Goal: Obtain resource: Download file/media

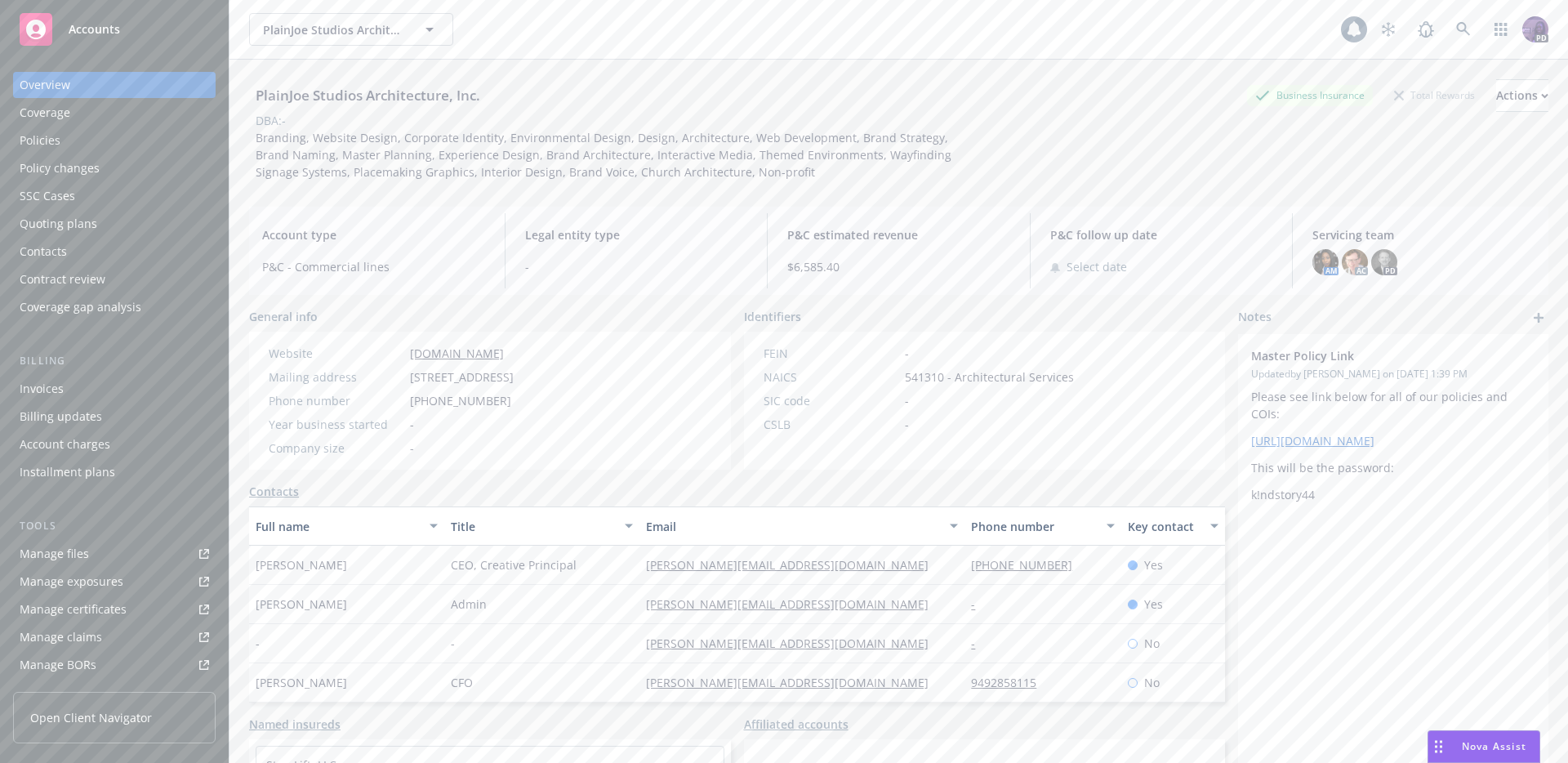
click at [92, 275] on div "Contract review" at bounding box center [62, 279] width 86 height 26
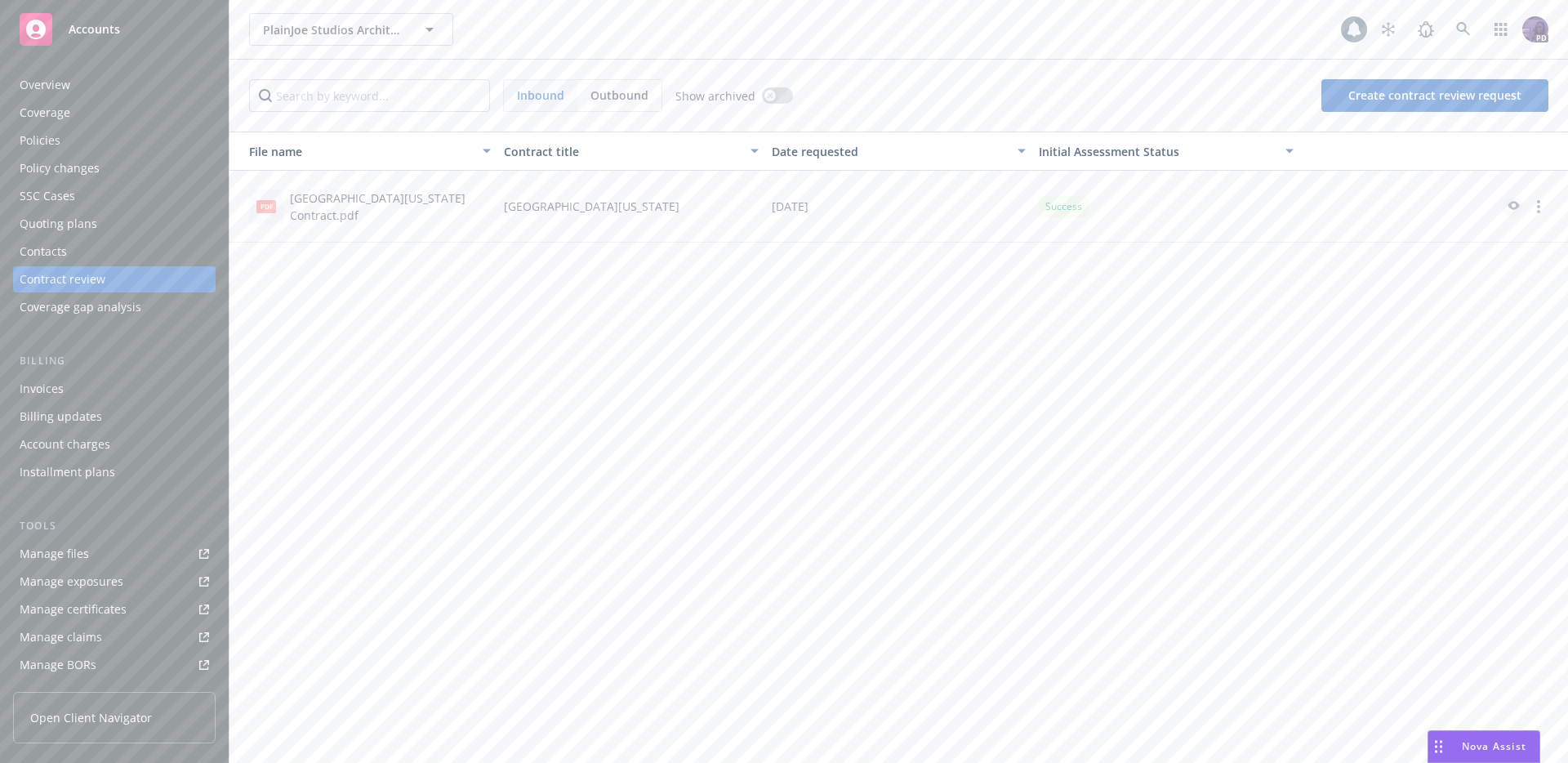
click at [1507, 206] on icon "preview" at bounding box center [1513, 206] width 15 height 11
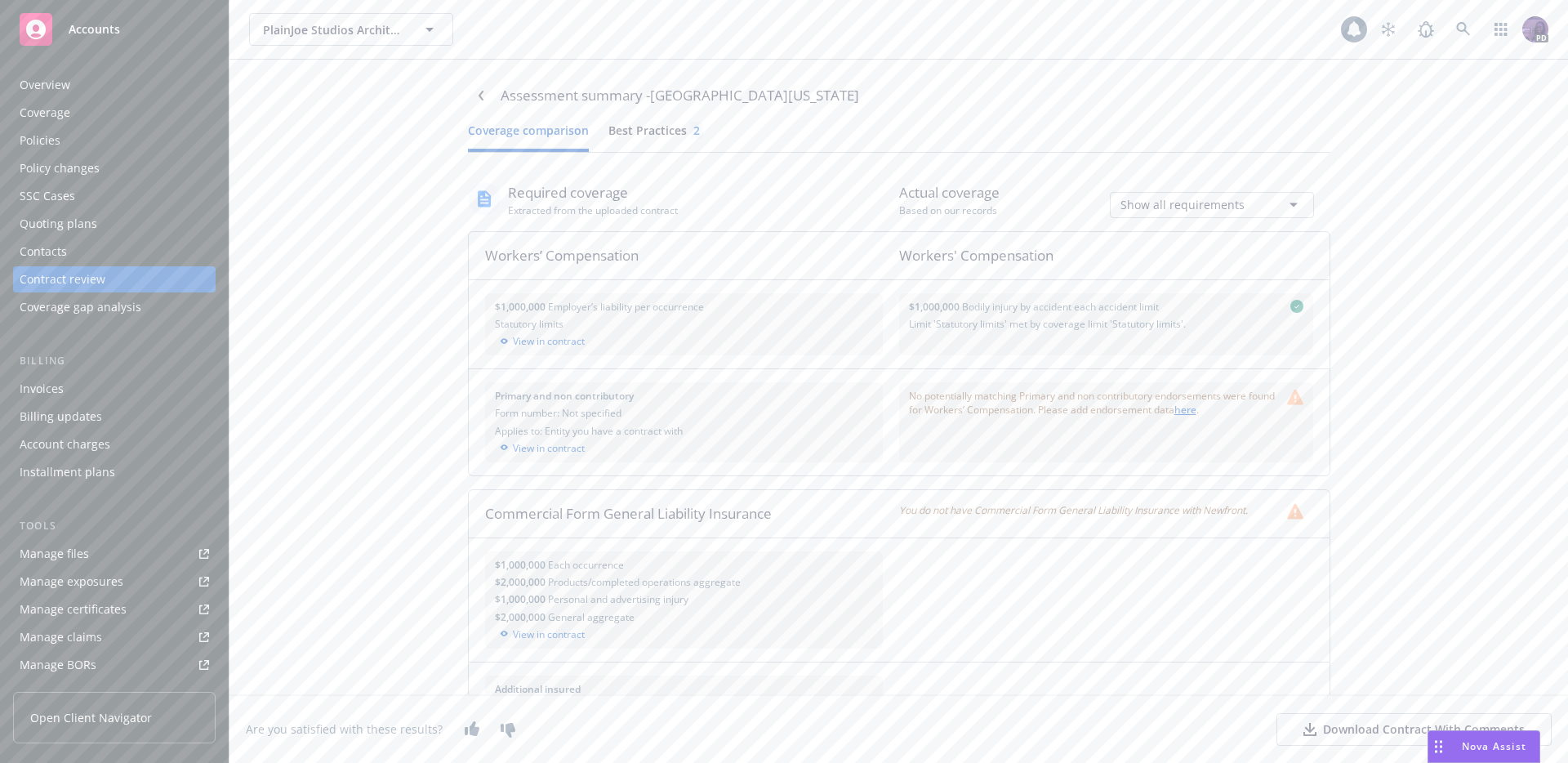
click at [1265, 201] on html "Accounts Overview Coverage Policies Policy changes SSC Cases Quoting plans Cont…" at bounding box center [784, 382] width 1568 height 763
click at [1249, 206] on html "Accounts Overview Coverage Policies Policy changes SSC Cases Quoting plans Cont…" at bounding box center [784, 382] width 1568 height 763
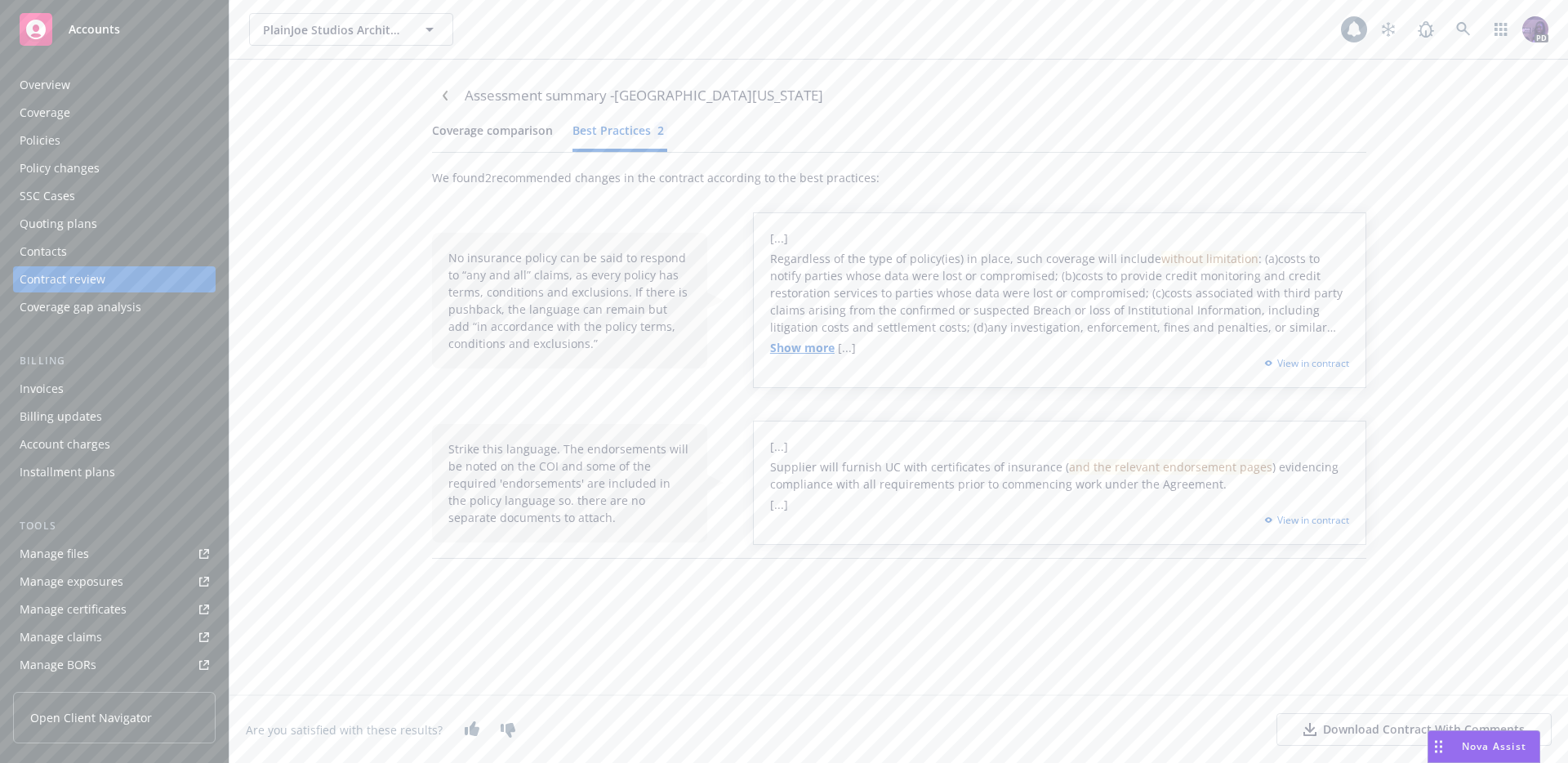
click at [663, 150] on button "Best Practices 2" at bounding box center [620, 136] width 95 height 30
click at [450, 128] on div "Assessment summary - Univeristy of [US_STATE] Coverage comparison Best Practice…" at bounding box center [899, 377] width 980 height 634
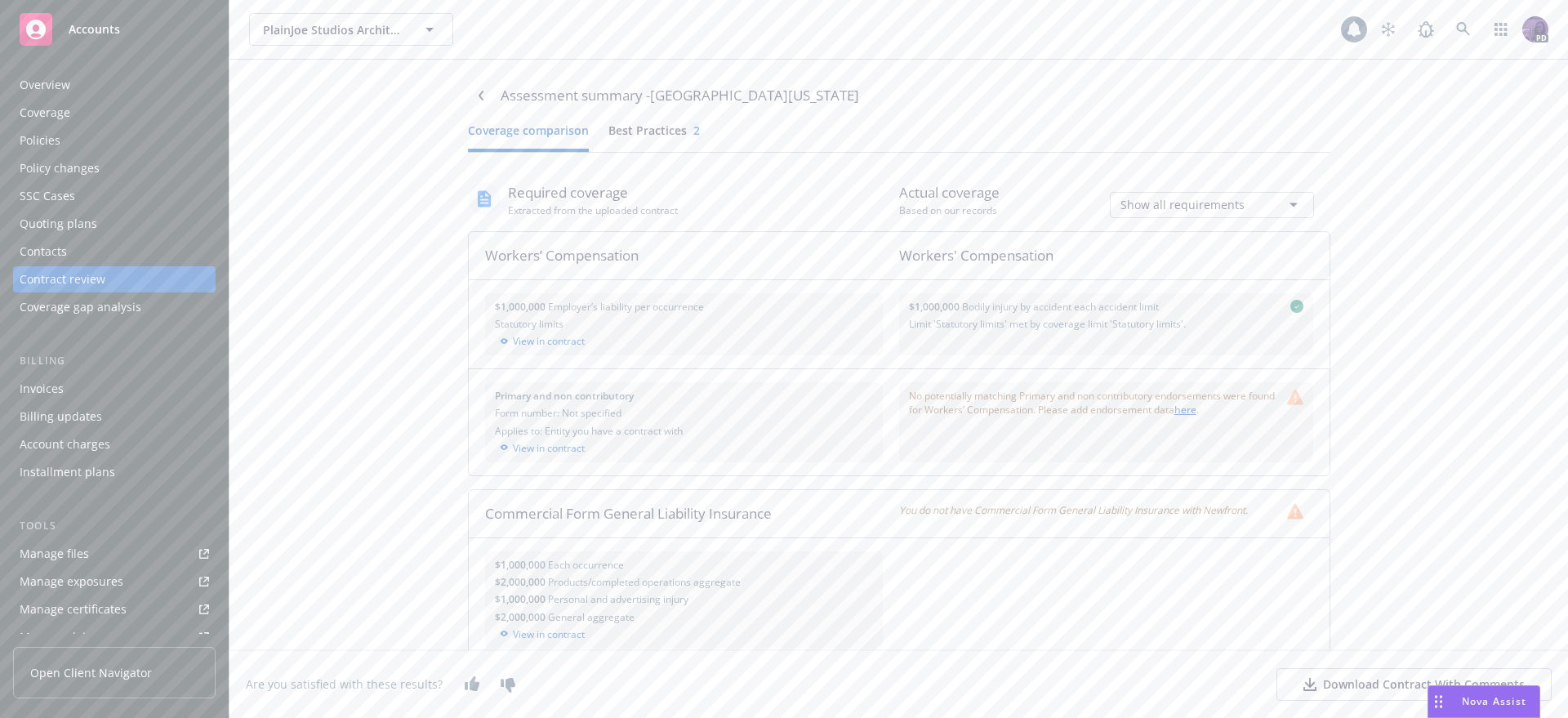
click at [1358, 683] on div "Download Contract With Comments" at bounding box center [1414, 684] width 221 height 17
click at [1155, 547] on div at bounding box center [1114, 600] width 430 height 123
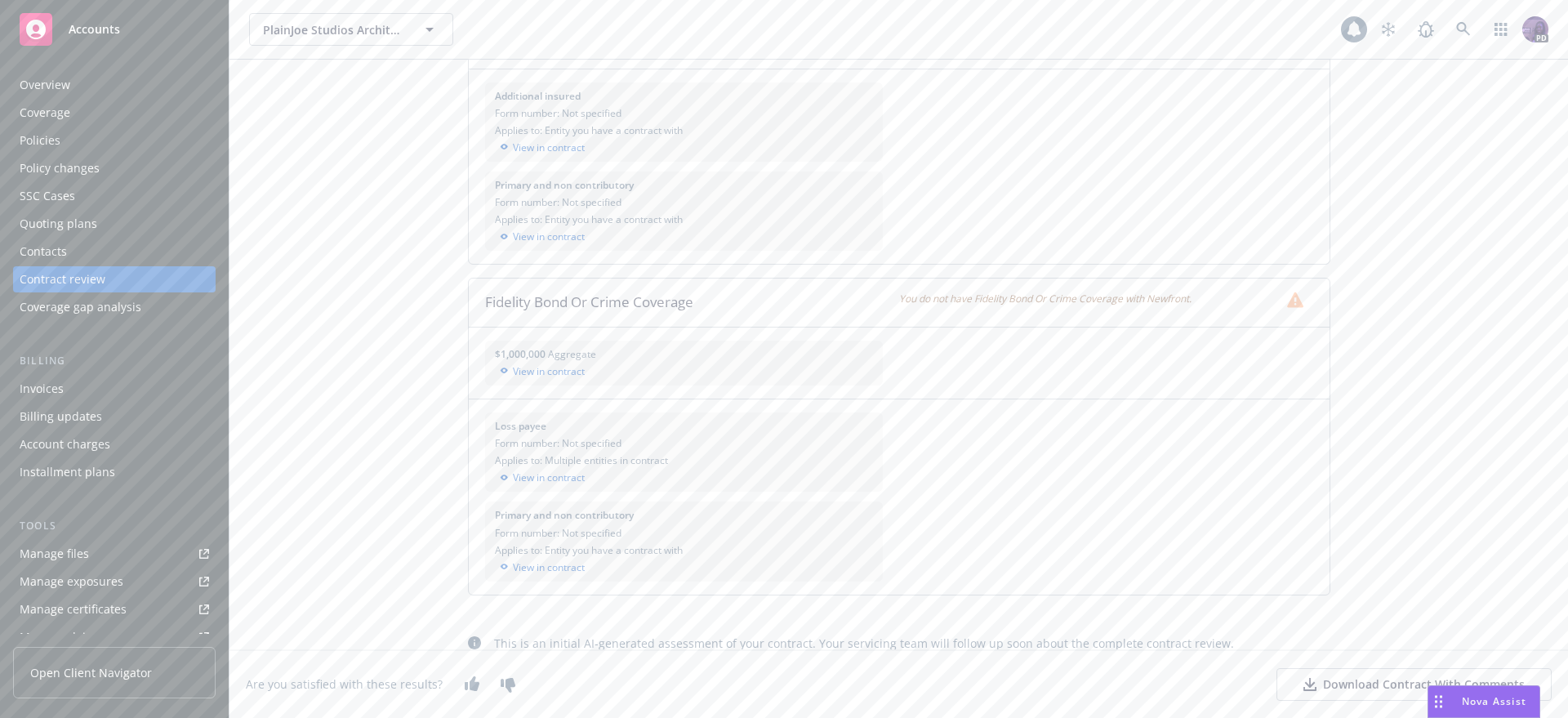
scroll to position [1569, 0]
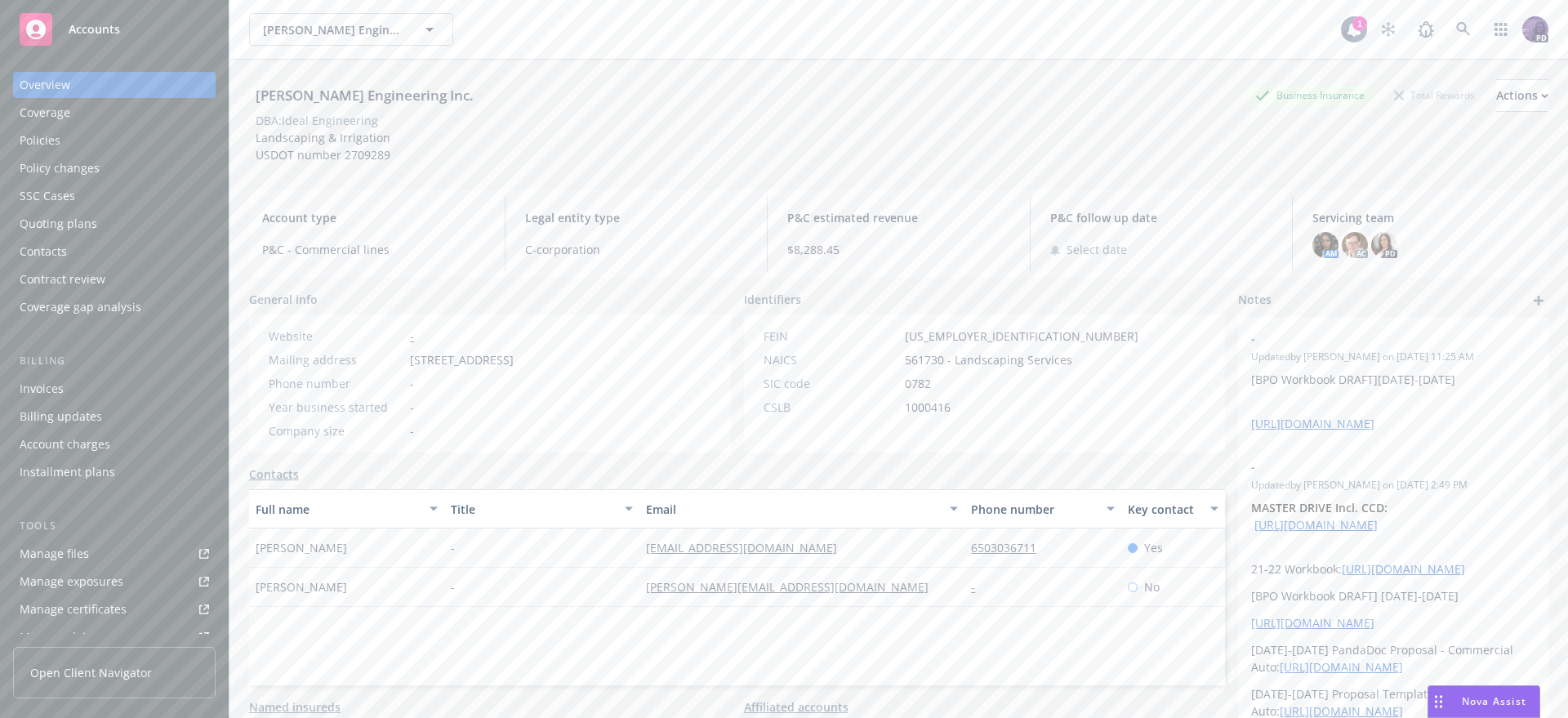
click at [628, 35] on div "[PERSON_NAME] Engineering Inc. [PERSON_NAME] Engineering Inc." at bounding box center [795, 29] width 1092 height 33
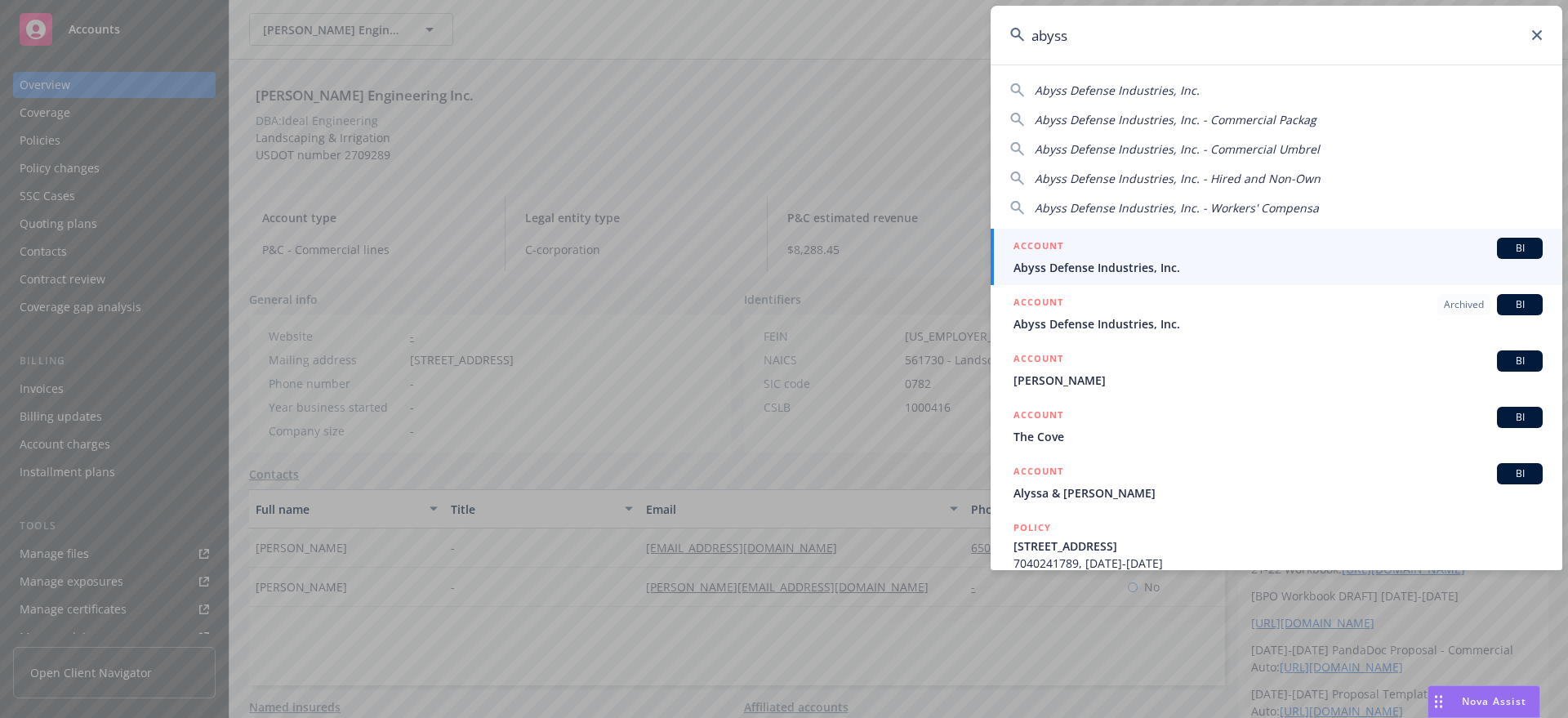
type input "abyss"
click at [1259, 267] on span "Abyss Defense Industries, Inc." at bounding box center [1278, 268] width 529 height 17
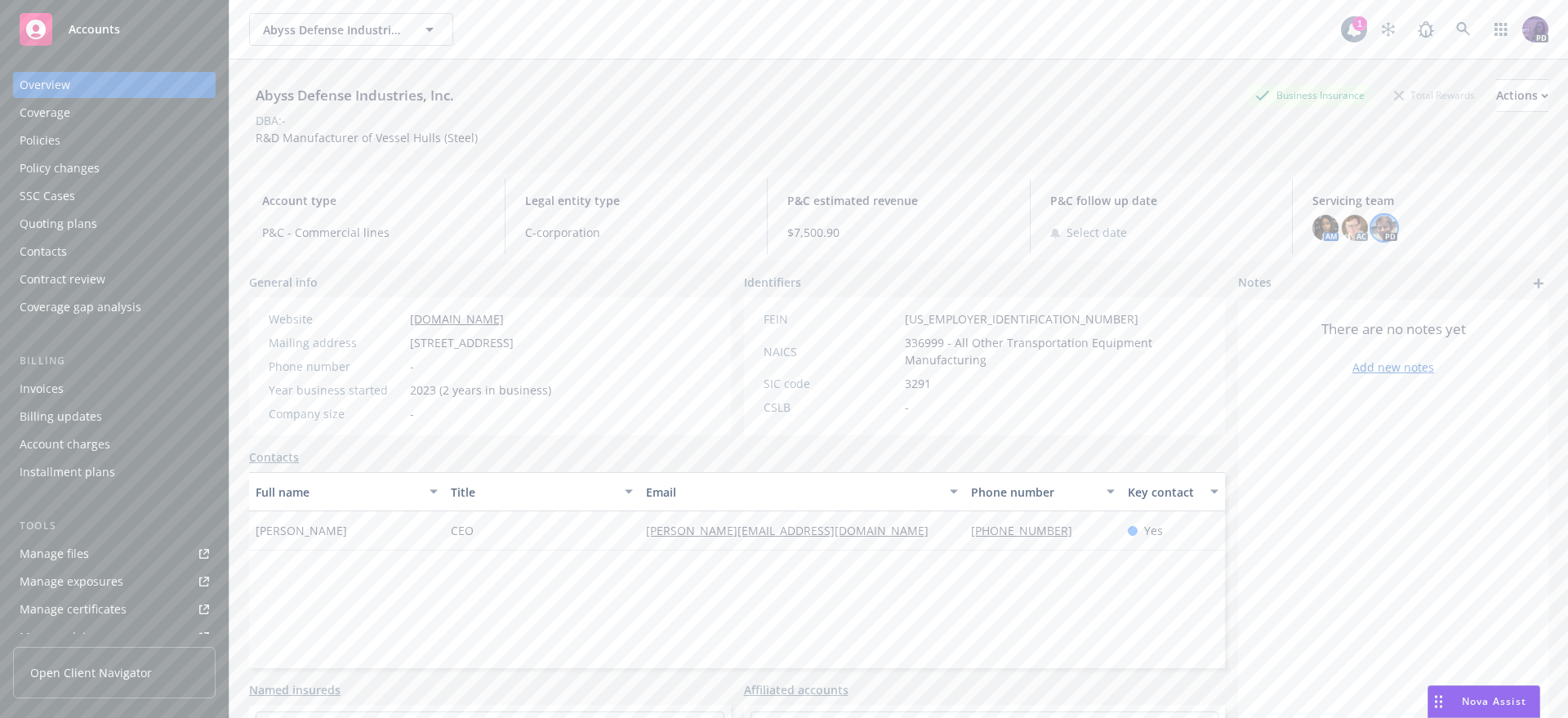
click at [1377, 231] on img at bounding box center [1384, 228] width 26 height 26
click at [164, 132] on div "Policies" at bounding box center [114, 141] width 189 height 26
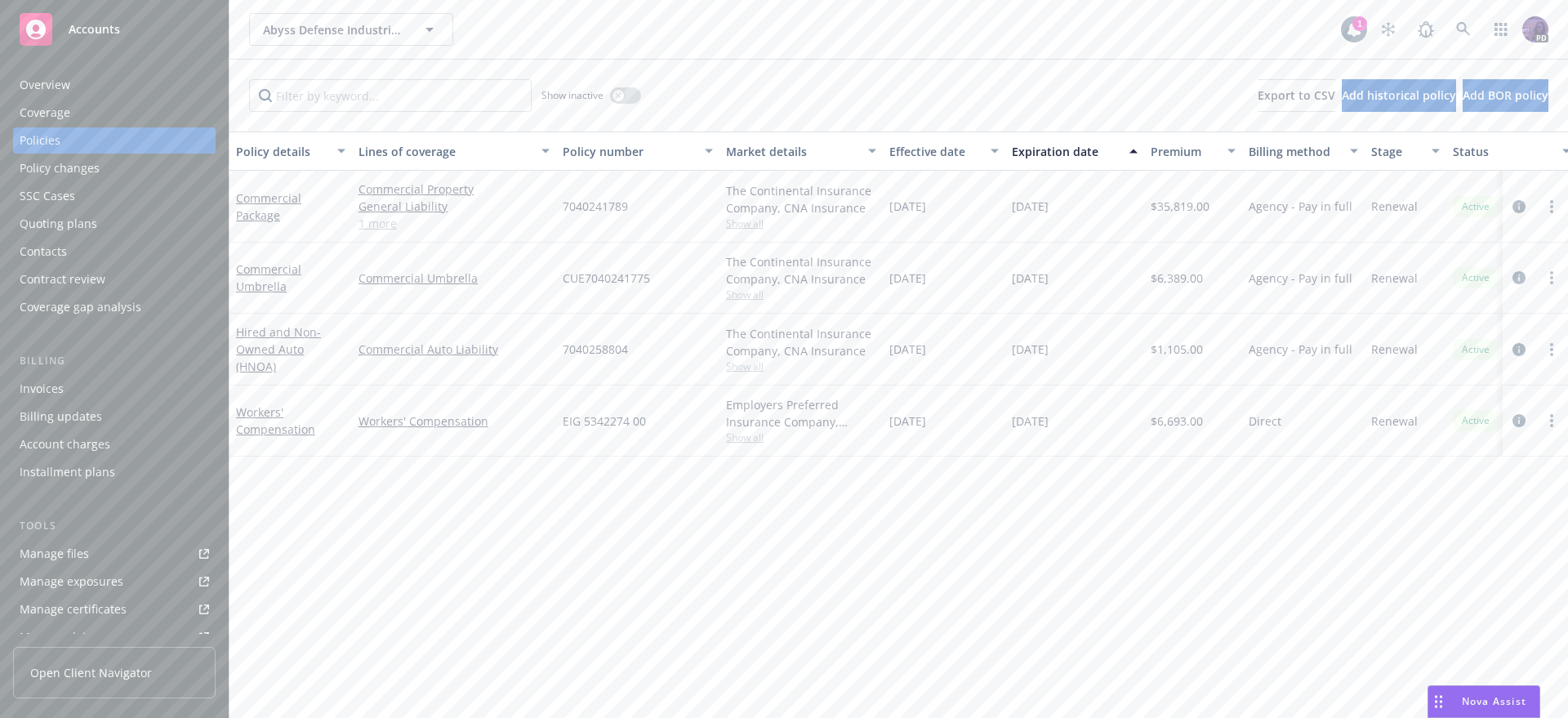
click at [759, 436] on span "Show all" at bounding box center [800, 436] width 150 height 14
click at [145, 89] on div "Overview" at bounding box center [114, 85] width 189 height 26
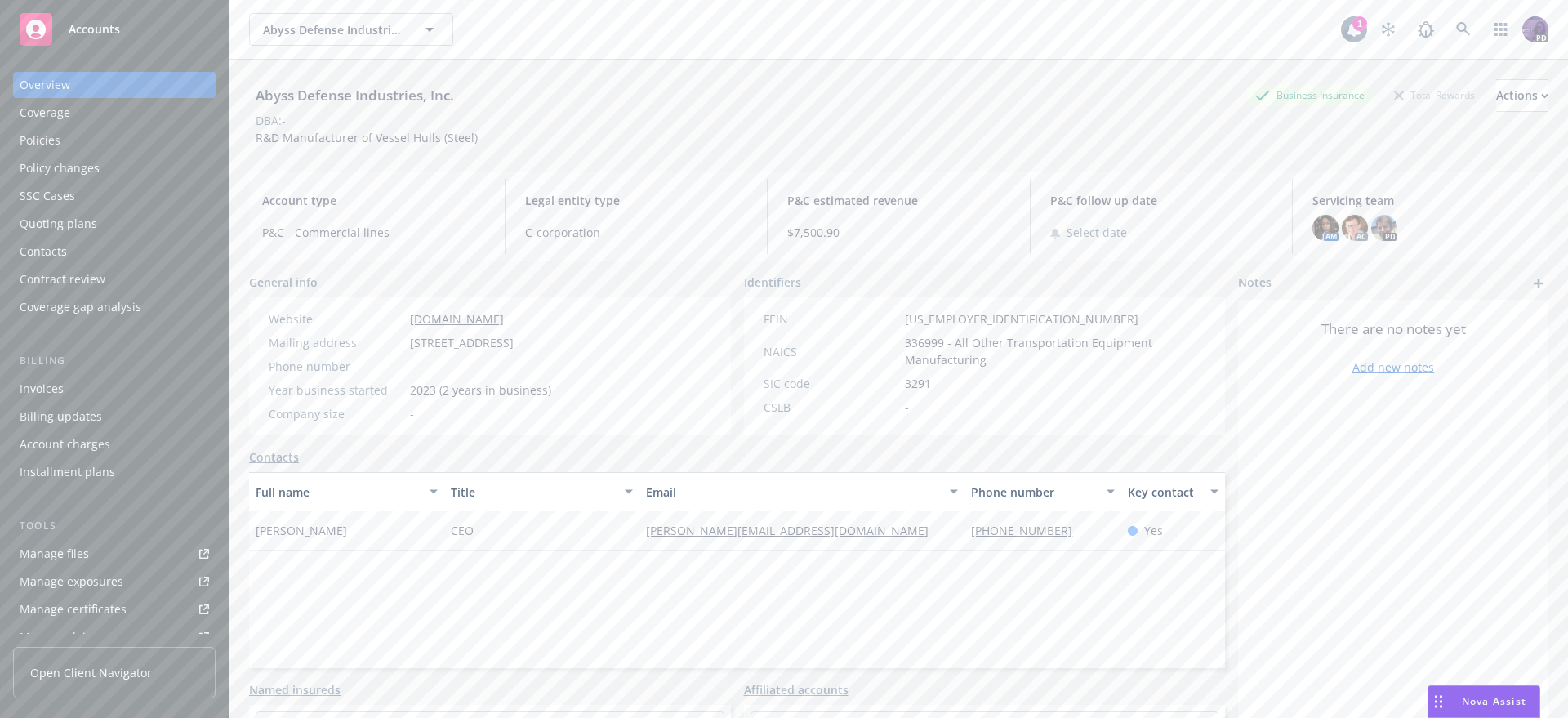
click at [377, 139] on span "R&D Manufacturer of Vessel Hulls (Steel)" at bounding box center [367, 137] width 222 height 16
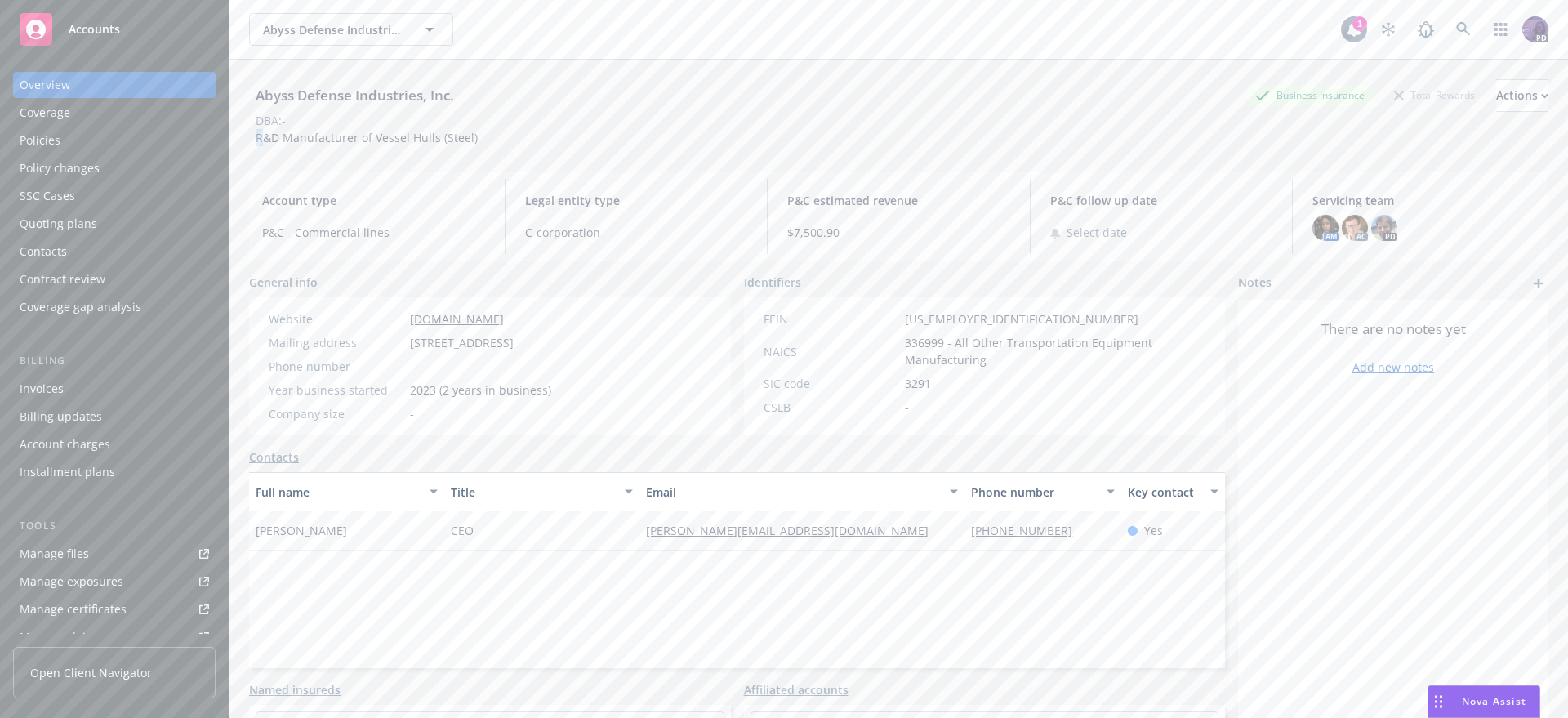
click at [377, 139] on span "R&D Manufacturer of Vessel Hulls (Steel)" at bounding box center [367, 137] width 222 height 16
click at [272, 141] on span "R&D Manufacturer of Vessel Hulls (Steel)" at bounding box center [367, 137] width 222 height 16
drag, startPoint x: 258, startPoint y: 136, endPoint x: 481, endPoint y: 133, distance: 223.0
click at [481, 133] on div "Abyss Defense Industries, Inc. Business Insurance Total Rewards Actions DBA: - …" at bounding box center [898, 113] width 1299 height 67
copy span "R&D Manufacturer of Vessel Hulls (Steel)"
